Goal: Information Seeking & Learning: Learn about a topic

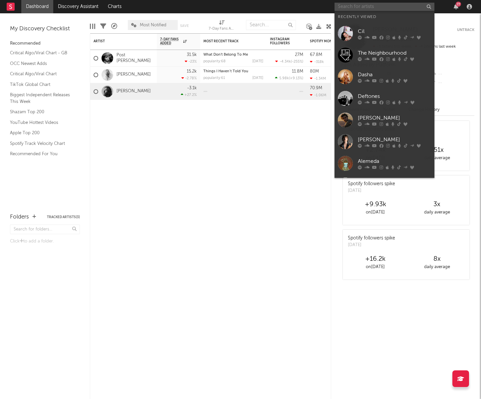
click at [397, 6] on input "text" at bounding box center [384, 7] width 100 height 8
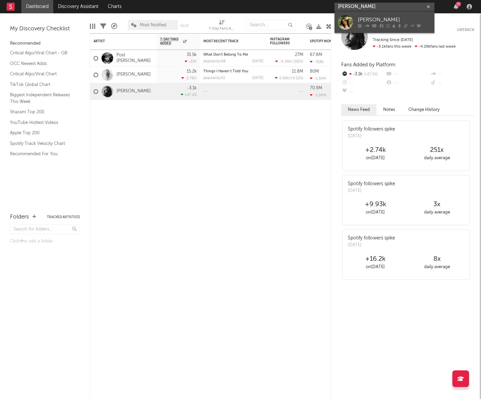
type input "[PERSON_NAME]"
click at [378, 18] on div "[PERSON_NAME]" at bounding box center [394, 20] width 73 height 8
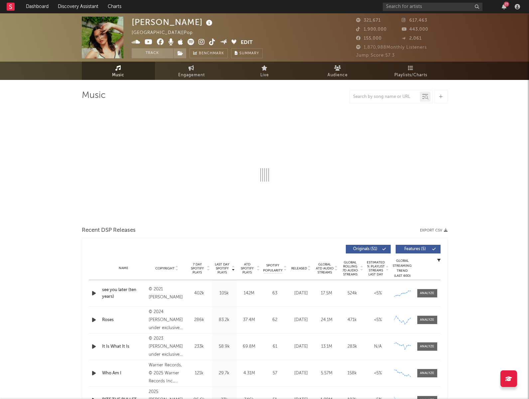
select select "6m"
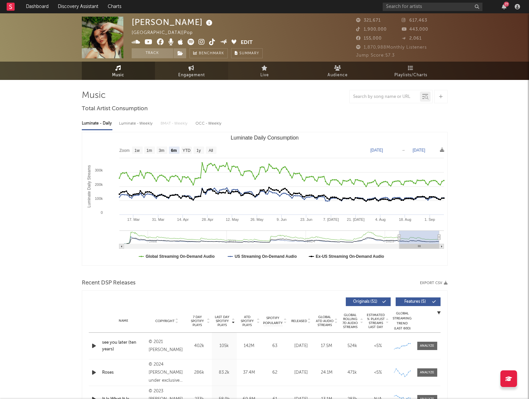
click at [191, 73] on span "Engagement" at bounding box center [191, 75] width 27 height 8
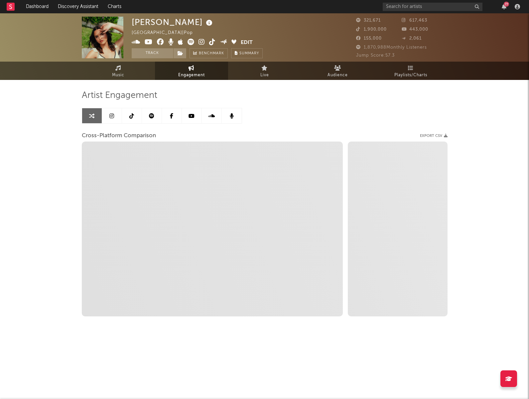
select select "1w"
select select "1m"
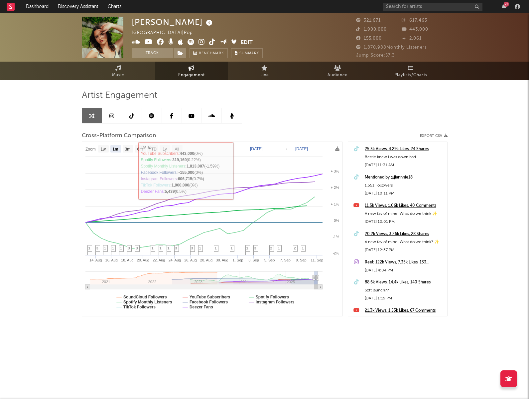
click at [118, 118] on link at bounding box center [112, 115] width 20 height 15
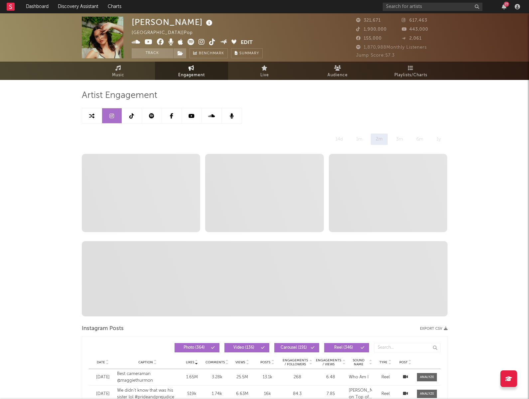
select select "6m"
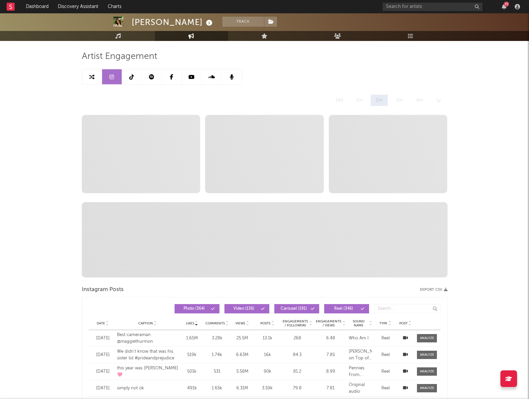
scroll to position [39, 0]
click at [133, 76] on icon at bounding box center [131, 77] width 5 height 5
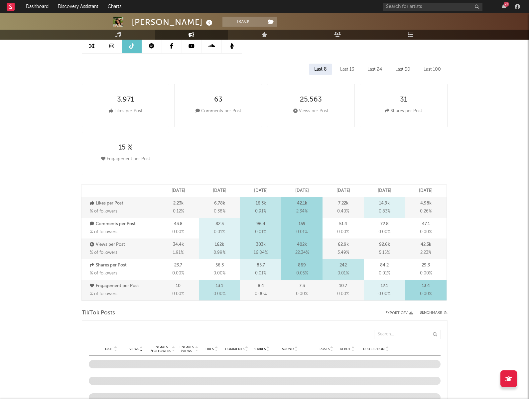
select select "6m"
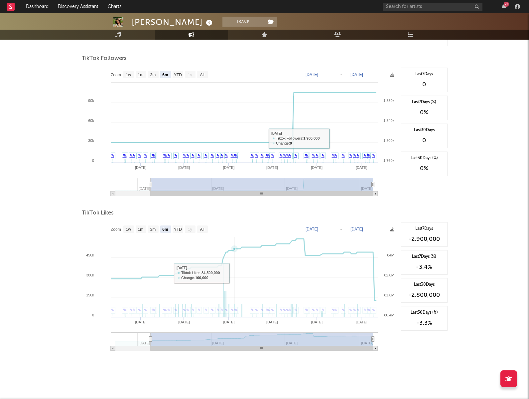
scroll to position [635, 0]
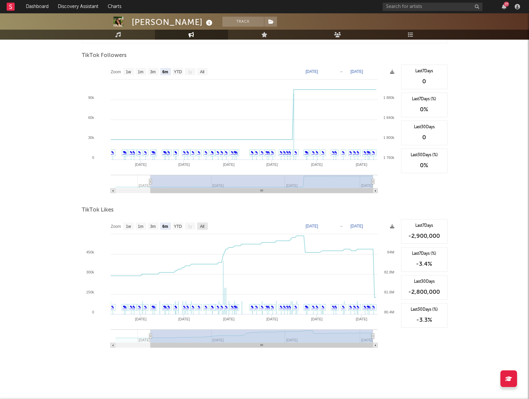
click at [205, 226] on rect at bounding box center [202, 225] width 11 height 7
select select "All"
type input "[DATE]"
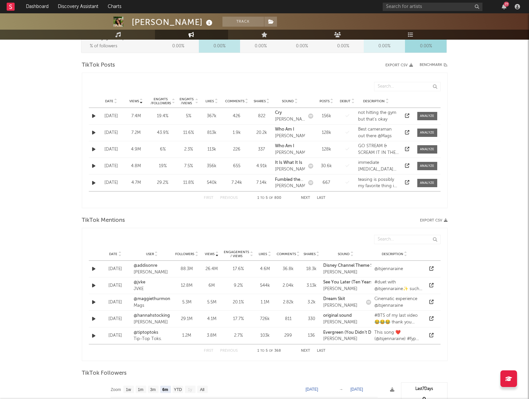
scroll to position [318, 0]
click at [308, 196] on button "Next" at bounding box center [305, 197] width 9 height 4
click at [280, 128] on strong "Roses" at bounding box center [281, 128] width 12 height 4
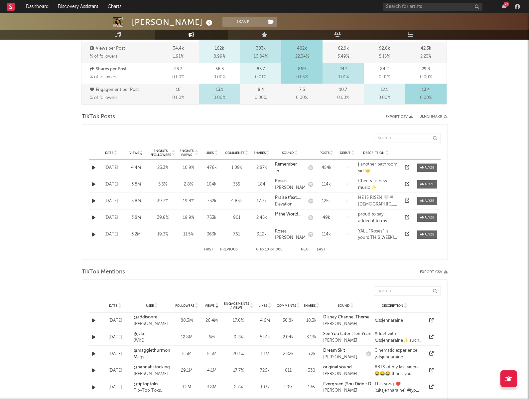
scroll to position [284, 0]
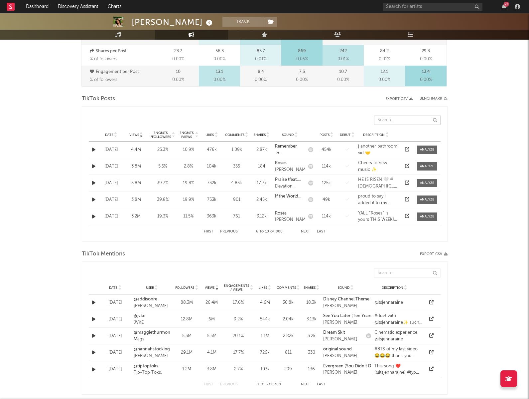
click at [401, 121] on input "text" at bounding box center [407, 119] width 67 height 9
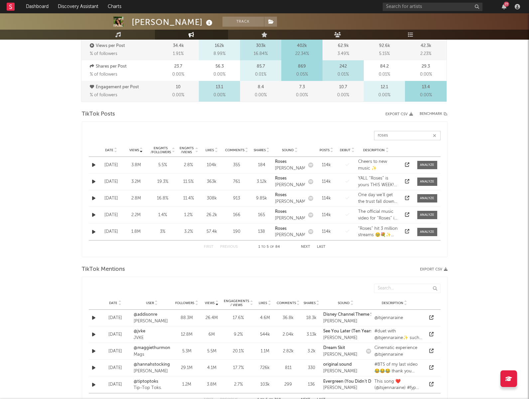
click at [304, 247] on button "Next" at bounding box center [305, 247] width 9 height 4
click at [303, 246] on button "Next" at bounding box center [305, 247] width 9 height 4
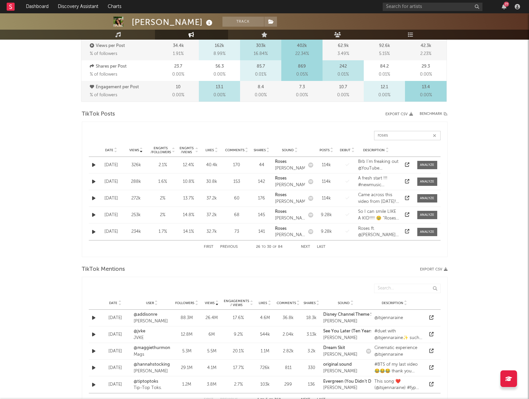
click at [303, 246] on button "Next" at bounding box center [305, 247] width 9 height 4
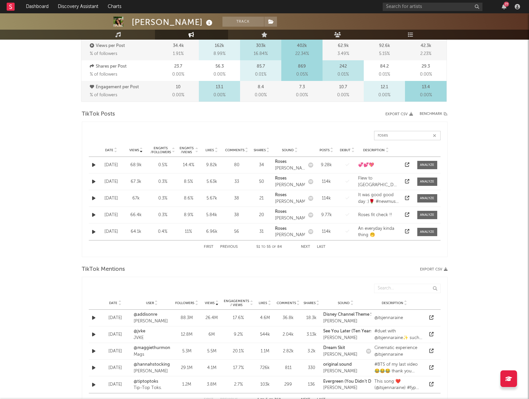
click at [206, 247] on button "First" at bounding box center [209, 247] width 10 height 4
type input "roses"
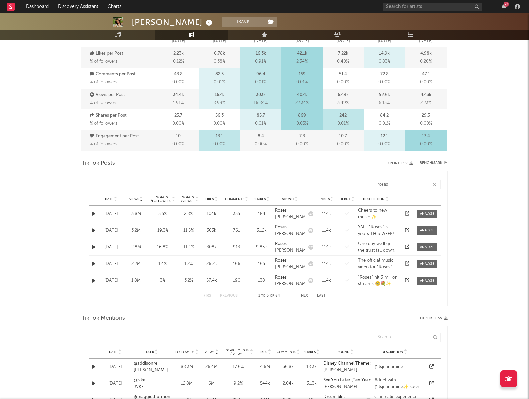
scroll to position [217, 0]
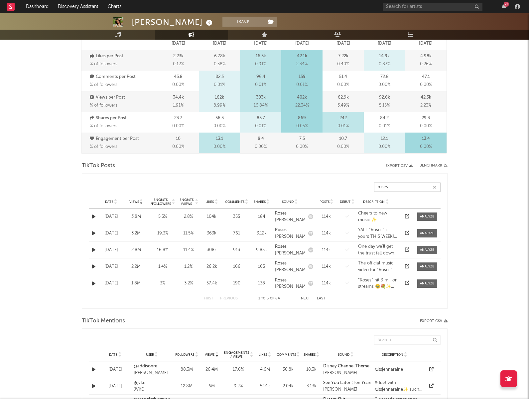
click at [407, 186] on input "roses" at bounding box center [407, 186] width 67 height 9
type input "it is what it"
click at [307, 296] on button "Next" at bounding box center [305, 298] width 9 height 4
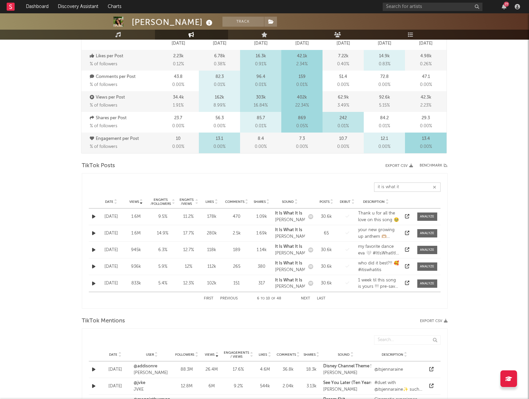
click at [306, 297] on button "Next" at bounding box center [305, 298] width 9 height 4
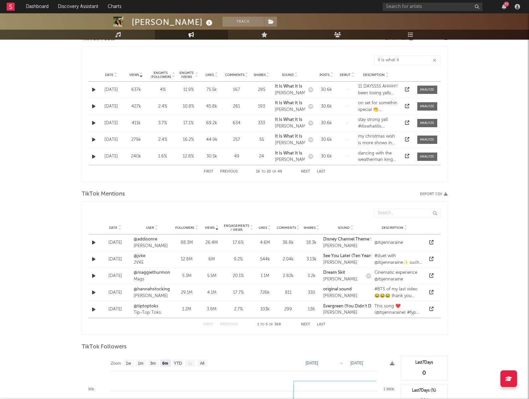
scroll to position [350, 0]
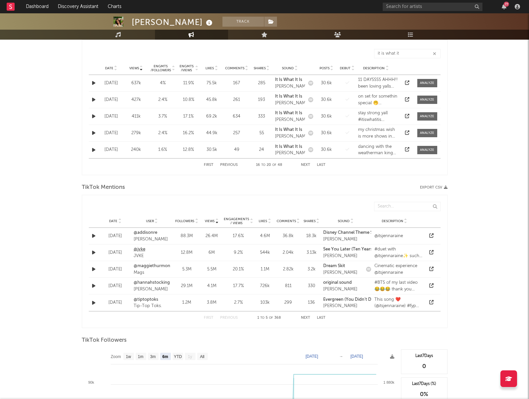
click at [138, 248] on link "@jvke" at bounding box center [152, 249] width 37 height 7
click at [307, 319] on div "First Previous 1 to 5 of 368 Next Last" at bounding box center [265, 317] width 122 height 13
click at [304, 316] on button "Next" at bounding box center [305, 318] width 9 height 4
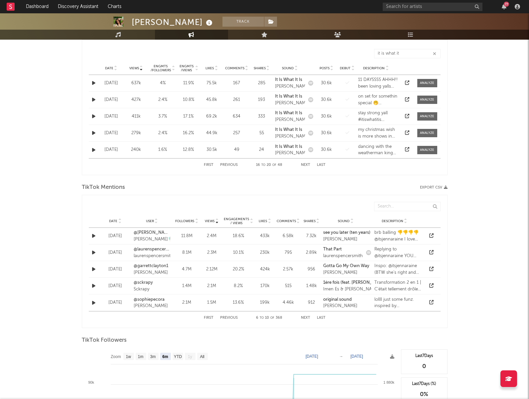
click at [209, 317] on button "First" at bounding box center [209, 318] width 10 height 4
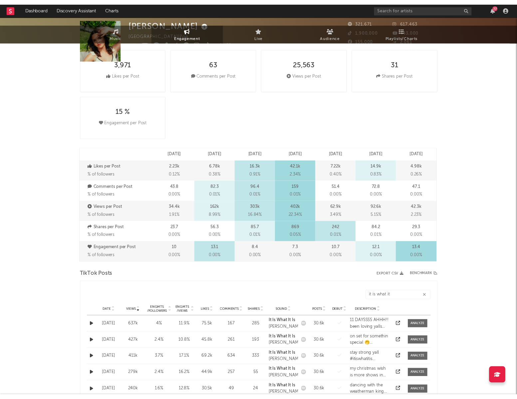
scroll to position [0, 0]
